Goal: Check status

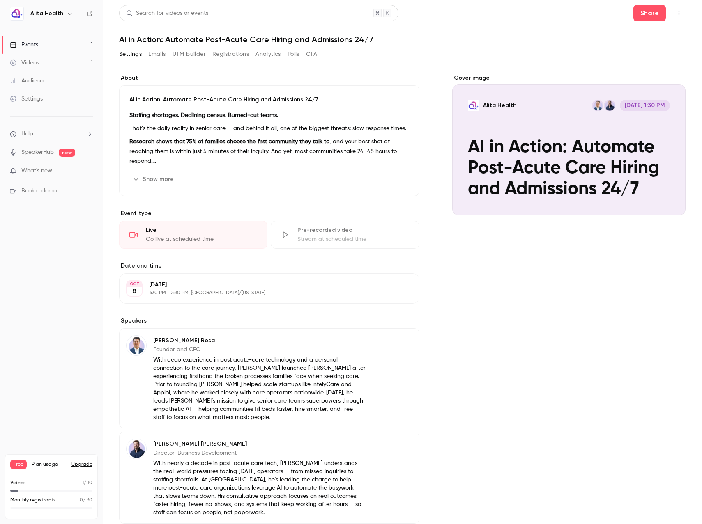
click at [224, 55] on button "Registrations" at bounding box center [230, 54] width 37 height 13
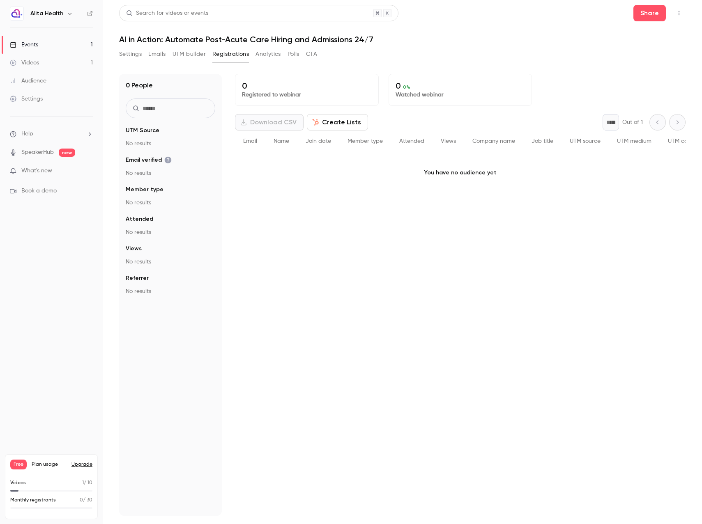
click at [75, 43] on link "Events 1" at bounding box center [51, 45] width 103 height 18
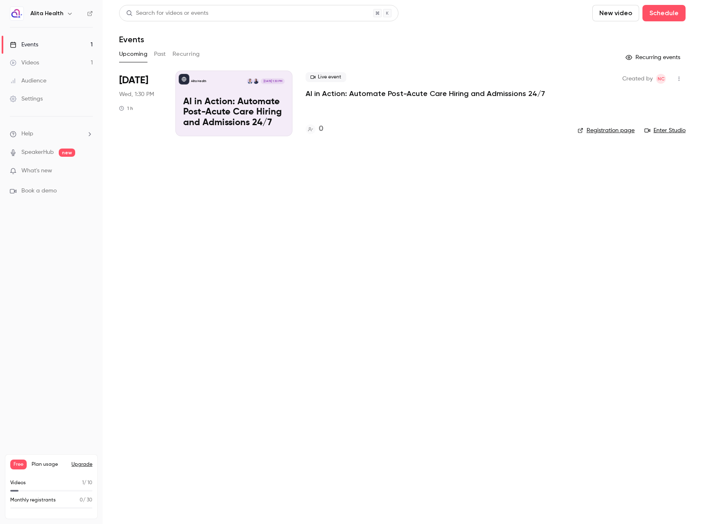
click at [390, 92] on p "AI in Action: Automate Post-Acute Care Hiring and Admissions 24/7" at bounding box center [425, 94] width 239 height 10
